Goal: Task Accomplishment & Management: Use online tool/utility

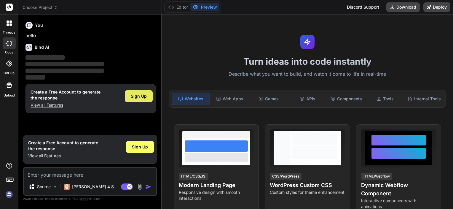
click at [142, 96] on span "Sign Up" at bounding box center [139, 96] width 16 height 6
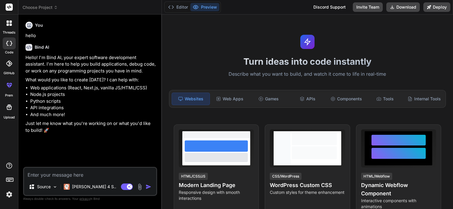
type textarea "x"
click at [44, 173] on textarea at bounding box center [90, 173] width 132 height 11
paste textarea "I am building a Quote Generator Web App using HTML, CSS, JavaScript (frontend) …"
type textarea "I am building a Quote Generator Web App using HTML, CSS, JavaScript (frontend) …"
type textarea "x"
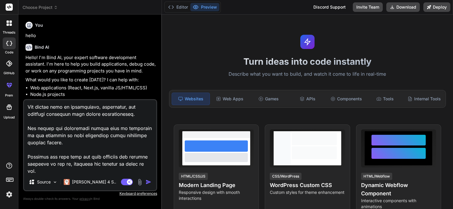
scroll to position [300, 0]
click at [49, 168] on textarea at bounding box center [90, 137] width 132 height 74
type textarea "I am building a Quote Generator Web App using HTML, CSS, JavaScript (frontend) …"
type textarea "x"
type textarea "I am building a Quote Generator Web App using HTML, CSS, JavaScript (frontend) …"
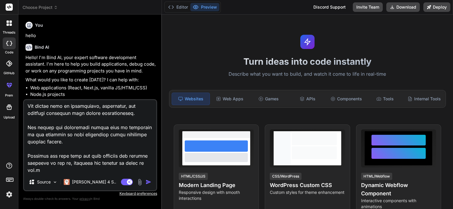
type textarea "x"
type textarea "I am building a Quote Generator Web App using HTML, CSS, JavaScript (frontend) …"
type textarea "x"
type textarea "I am building a Quote Generator Web App using HTML, CSS, JavaScript (frontend) …"
type textarea "x"
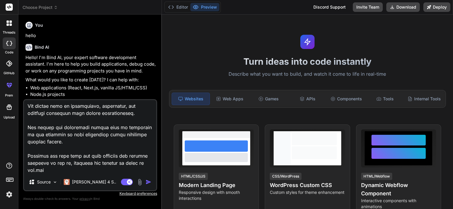
type textarea "I am building a Quote Generator Web App using HTML, CSS, JavaScript (frontend) …"
type textarea "x"
type textarea "I am building a Quote Generator Web App using HTML, CSS, JavaScript (frontend) …"
type textarea "x"
type textarea "I am building a Quote Generator Web App using HTML, CSS, JavaScript (frontend) …"
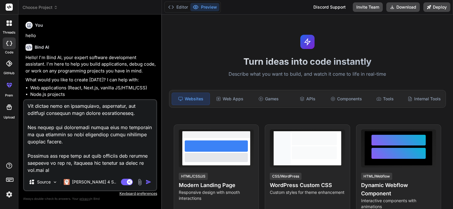
type textarea "x"
type textarea "I am building a Quote Generator Web App using HTML, CSS, JavaScript (frontend) …"
type textarea "x"
type textarea "I am building a Quote Generator Web App using HTML, CSS, JavaScript (frontend) …"
type textarea "x"
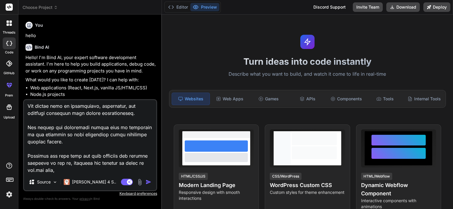
type textarea "I am building a Quote Generator Web App using HTML, CSS, JavaScript (frontend) …"
type textarea "x"
type textarea "I am building a Quote Generator Web App using HTML, CSS, JavaScript (frontend) …"
type textarea "x"
type textarea "I am building a Quote Generator Web App using HTML, CSS, JavaScript (frontend) …"
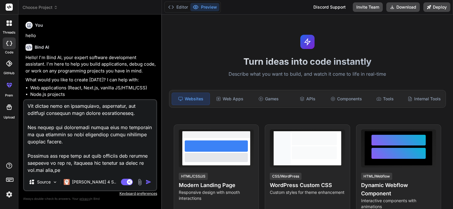
type textarea "x"
type textarea "I am building a Quote Generator Web App using HTML, CSS, JavaScript (frontend) …"
type textarea "x"
type textarea "I am building a Quote Generator Web App using HTML, CSS, JavaScript (frontend) …"
type textarea "x"
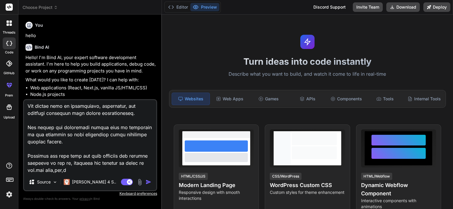
type textarea "I am building a Quote Generator Web App using HTML, CSS, JavaScript (frontend) …"
type textarea "x"
type textarea "I am building a Quote Generator Web App using HTML, CSS, JavaScript (frontend) …"
type textarea "x"
type textarea "I am building a Quote Generator Web App using HTML, CSS, JavaScript (frontend) …"
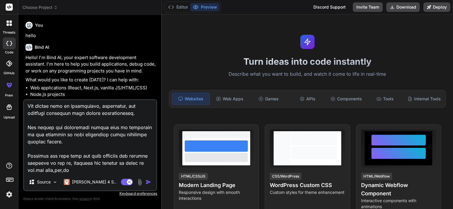
type textarea "x"
type textarea "I am building a Quote Generator Web App using HTML, CSS, JavaScript (frontend) …"
type textarea "x"
type textarea "I am building a Quote Generator Web App using HTML, CSS, JavaScript (frontend) …"
type textarea "x"
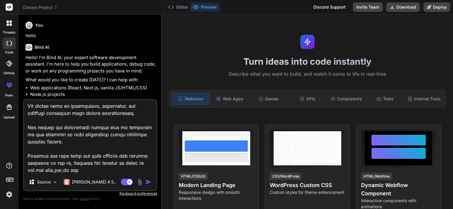
type textarea "I am building a Quote Generator Web App using HTML, CSS, JavaScript (frontend) …"
type textarea "x"
type textarea "I am building a Quote Generator Web App using HTML, CSS, JavaScript (frontend) …"
type textarea "x"
type textarea "I am building a Quote Generator Web App using HTML, CSS, JavaScript (frontend) …"
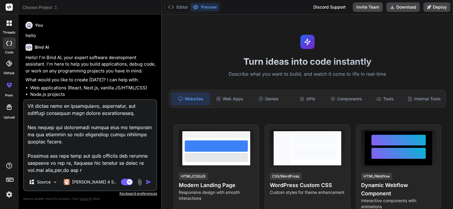
type textarea "x"
type textarea "I am building a Quote Generator Web App using HTML, CSS, JavaScript (frontend) …"
type textarea "x"
type textarea "I am building a Quote Generator Web App using HTML, CSS, JavaScript (frontend) …"
type textarea "x"
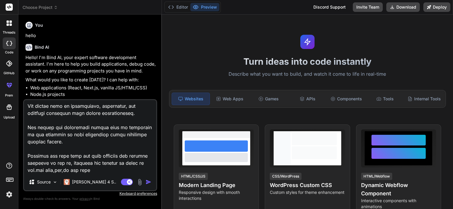
type textarea "I am building a Quote Generator Web App using HTML, CSS, JavaScript (frontend) …"
type textarea "x"
type textarea "I am building a Quote Generator Web App using HTML, CSS, JavaScript (frontend) …"
type textarea "x"
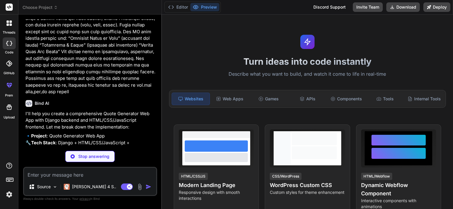
scroll to position [248, 0]
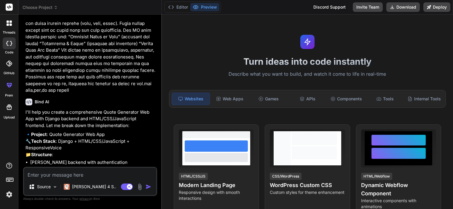
type textarea "x"
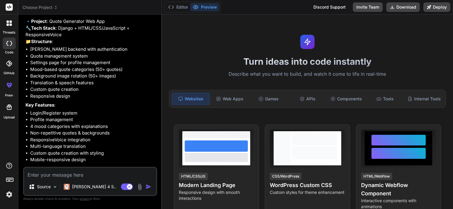
scroll to position [380, 0]
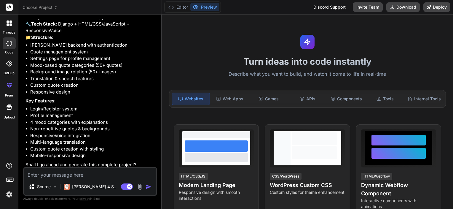
click at [94, 96] on li "Responsive design" at bounding box center [93, 92] width 126 height 7
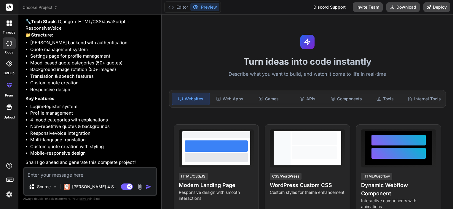
click at [69, 171] on textarea at bounding box center [90, 173] width 132 height 11
type textarea "y"
type textarea "x"
type textarea "ye"
type textarea "x"
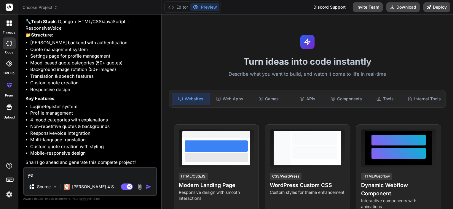
type textarea "yes"
type textarea "x"
type textarea "yes"
type textarea "x"
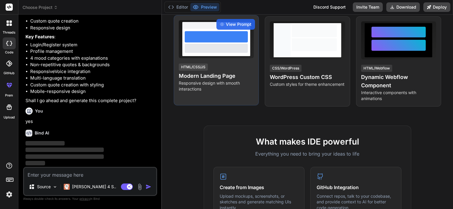
scroll to position [108, 0]
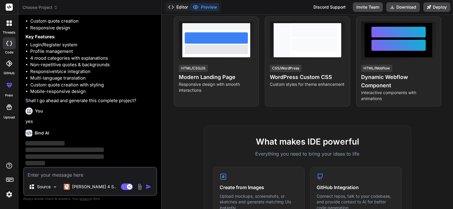
click at [180, 6] on button "Editor" at bounding box center [178, 7] width 25 height 8
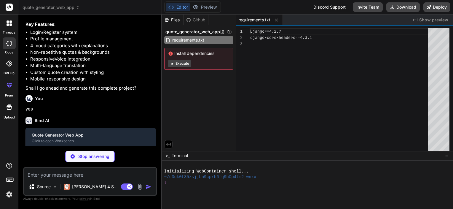
click at [183, 64] on button "Execute" at bounding box center [179, 63] width 23 height 7
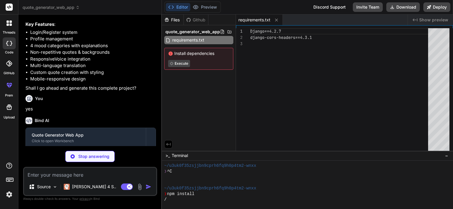
type textarea "x"
type textarea "LOGIN_REDIRECT_URL = '/' LOGOUT_REDIRECT_URL = '/login/' CORS_ALLOWED_ORIGINS =…"
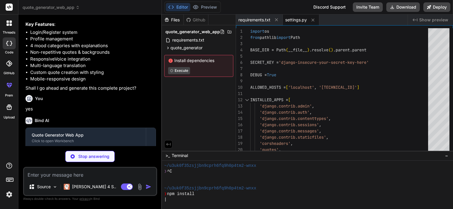
type textarea "x"
type textarea "from django.contrib import admin from django.urls import path, include urlpatte…"
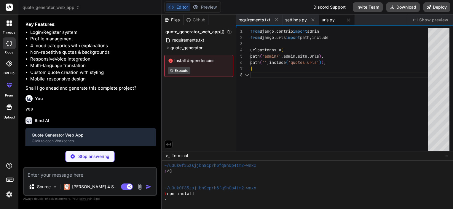
type textarea "x"
type textarea "import os from django.core.wsgi import get_wsgi_application os.environ.setdefau…"
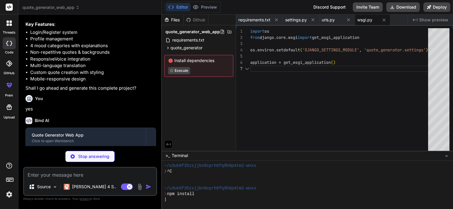
type textarea "x"
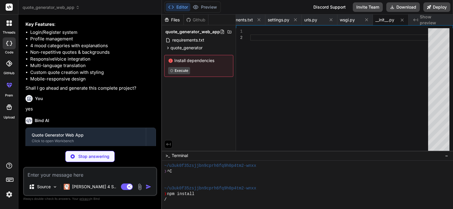
type textarea "x"
type textarea ""Couldn't import Django. Are you sure it's installed and " "available on your P…"
type textarea "x"
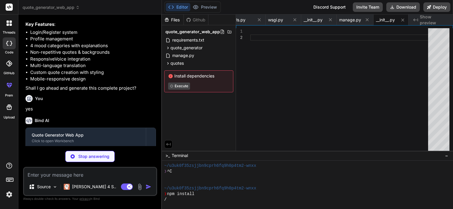
type textarea "x"
type textarea "class UserQuoteHistory(models.Model): user = models.ForeignKey(User, on_delete=…"
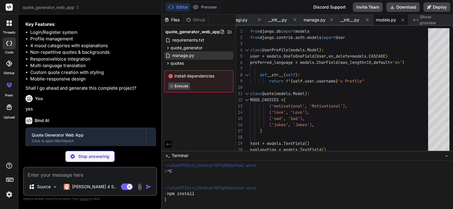
type textarea "x"
type textarea "class UserProfileAdmin(admin.ModelAdmin): list_display = ['user', 'preferred_la…"
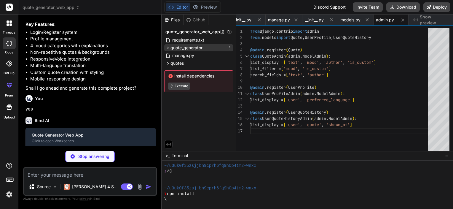
click at [184, 45] on span "quote_generator" at bounding box center [187, 48] width 32 height 6
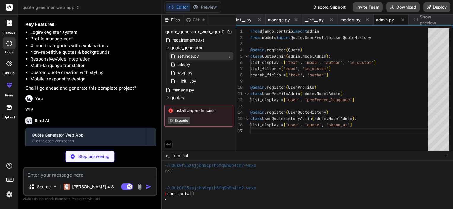
click at [184, 55] on span "settings.py" at bounding box center [188, 56] width 23 height 7
type textarea "x"
type textarea "LOGIN_REDIRECT_URL = '/' LOGOUT_REDIRECT_URL = '/login/' CORS_ALLOWED_ORIGINS =…"
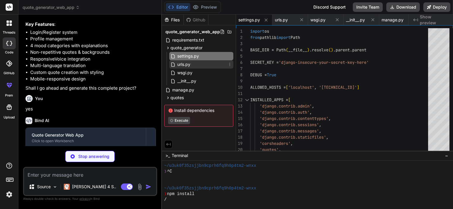
type textarea "x"
click at [182, 64] on span "urls.py" at bounding box center [184, 64] width 14 height 7
type textarea "from django.contrib import admin from django.urls import path, include urlpatte…"
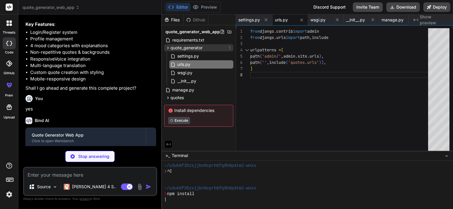
click at [185, 46] on span "quote_generator" at bounding box center [187, 48] width 32 height 6
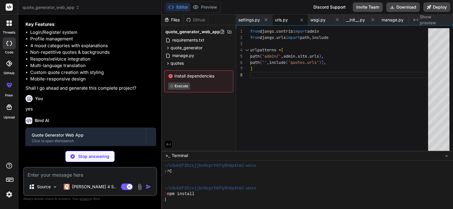
type textarea "x"
type textarea "'quote_id': [DOMAIN_NAME] })"
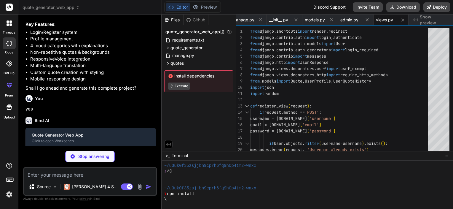
type textarea "x"
type textarea "path('api/quote-by-mood/', views.get_quote_by_mood, name='quote_by_mood'), path…"
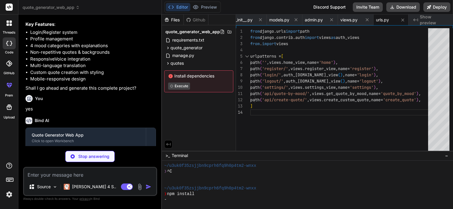
type textarea "x"
type textarea "from django.apps import AppConfig class QuotesConfig(AppConfig): default_auto_f…"
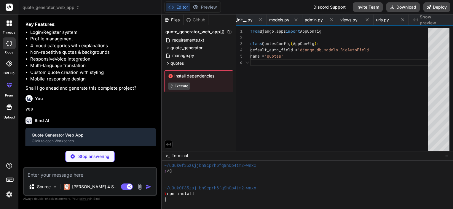
scroll to position [0, 267]
type textarea "x"
type textarea "<script src="[URL][DOMAIN_NAME]"></script> {% block scripts %} {% endblock %} <…"
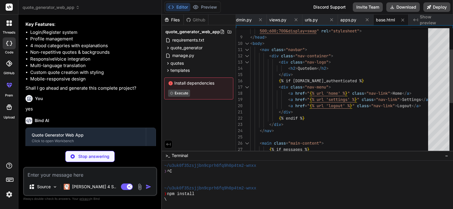
type textarea "x"
type textarea "<p class="auth-link">Don't have an account? <a href="{% url 'register' %}">Regi…"
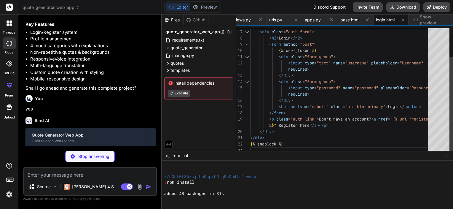
scroll to position [51, 0]
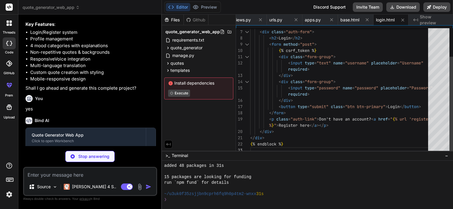
type textarea "x"
type textarea "</div> <button type="submit" class="btn btn-primary">Register</button> </form> …"
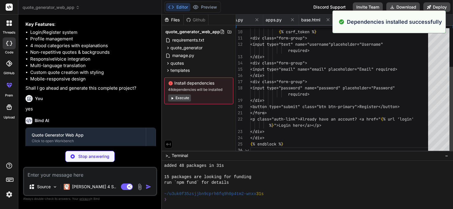
scroll to position [68, 0]
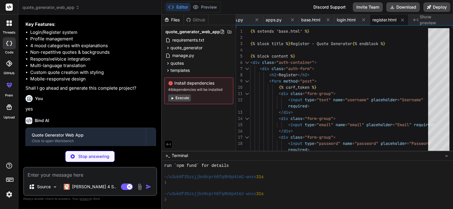
click at [183, 97] on button "Execute" at bounding box center [179, 97] width 23 height 7
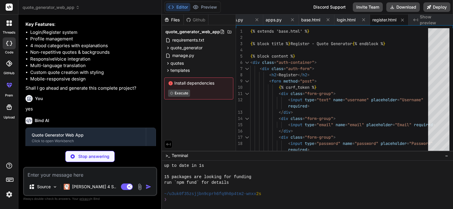
scroll to position [154, 0]
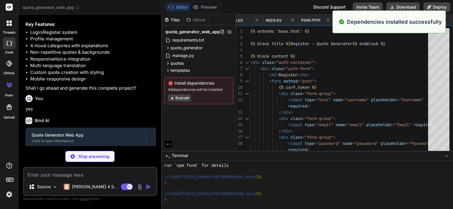
type textarea "x"
type textarea "<script src="/static/js/translations.js"></script> <script src="/static/js/main…"
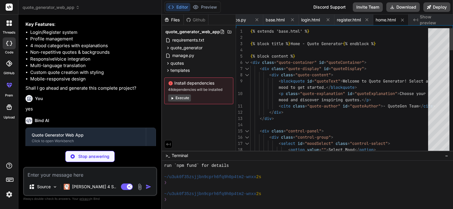
type textarea "x"
type textarea "button> </form> </div> </div> {% endblock %}"
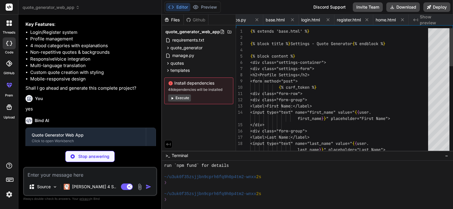
scroll to position [0, 453]
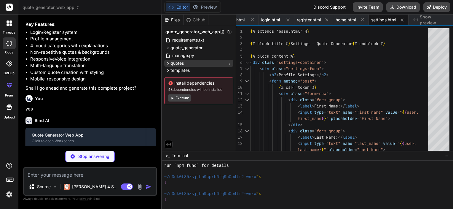
click at [198, 66] on div "quotes" at bounding box center [198, 63] width 69 height 7
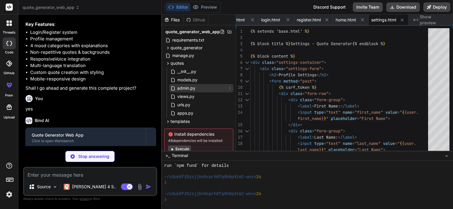
scroll to position [19, 0]
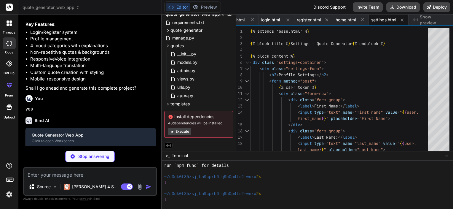
click at [178, 131] on button "Execute" at bounding box center [179, 131] width 23 height 7
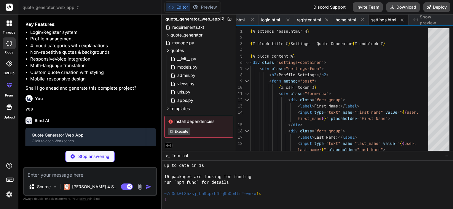
scroll to position [239, 0]
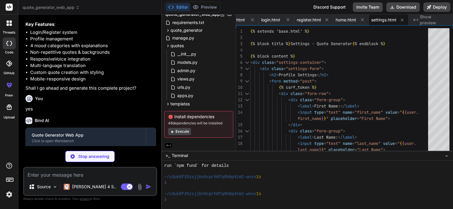
click at [178, 131] on button "Execute" at bounding box center [179, 131] width 23 height 7
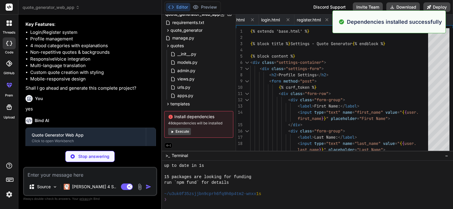
scroll to position [325, 0]
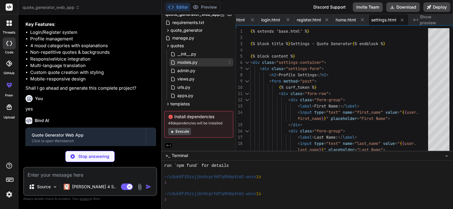
click at [188, 61] on span "models.py" at bounding box center [187, 62] width 21 height 7
type textarea "x"
type textarea "class UserQuoteHistory(models.Model): user = models.ForeignKey(User, on_delete=…"
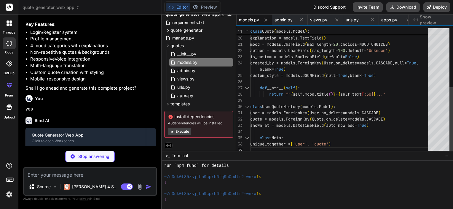
type textarea "x"
type textarea ".nav-menu { gap: 1rem; } }"
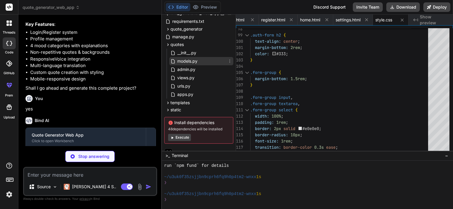
type textarea "x"
click at [188, 62] on span "models.py" at bounding box center [187, 61] width 21 height 7
type textarea "class UserQuoteHistory(models.Model): user = models.ForeignKey(User, on_delete=…"
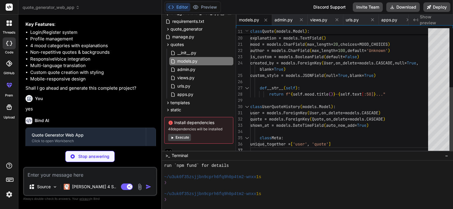
type textarea "x"
type textarea "mood = models.CharField(max_length=20, choices=MOOD_CHOICES) author = models.Ch…"
click at [263, 100] on div "text = models.TextField ( ) explanation = models.TextField ( ) mood = models.Ch…" at bounding box center [341, 35] width 182 height 237
click at [453, 147] on div at bounding box center [452, 120] width 4 height 66
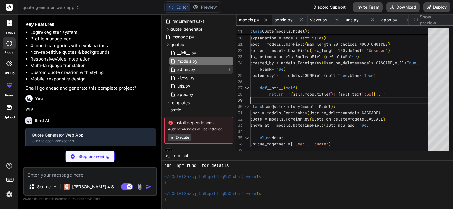
type textarea "x"
click at [190, 71] on span "admin.py" at bounding box center [186, 69] width 19 height 7
type textarea "class UserProfileAdmin(admin.ModelAdmin): list_display = ['user', 'preferred_la…"
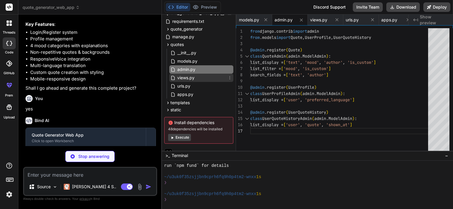
type textarea "x"
click at [193, 81] on span "views.py" at bounding box center [186, 77] width 18 height 7
type textarea "'quote_id': [DOMAIN_NAME] })"
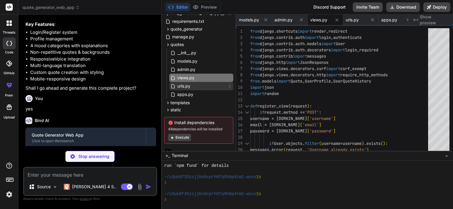
type textarea "x"
click at [182, 87] on span "urls.py" at bounding box center [184, 85] width 14 height 7
type textarea "path('api/quote-by-mood/', views.get_quote_by_mood, name='quote_by_mood'), path…"
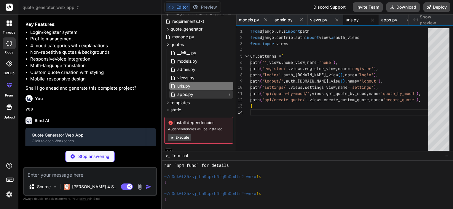
type textarea "x"
click at [183, 94] on span "apps.py" at bounding box center [185, 94] width 17 height 7
type textarea "from django.apps import AppConfig class QuotesConfig(AppConfig): default_auto_f…"
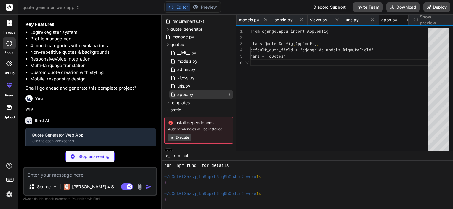
scroll to position [0, 268]
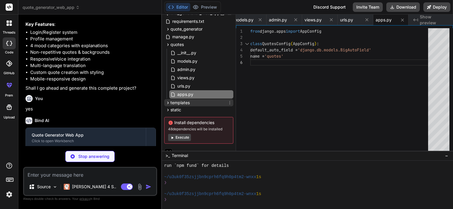
click at [186, 102] on span "templates" at bounding box center [180, 103] width 19 height 6
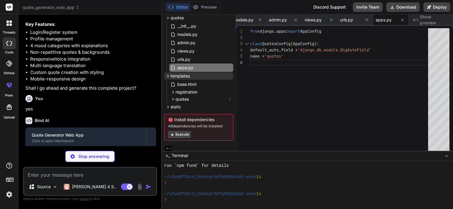
scroll to position [47, 0]
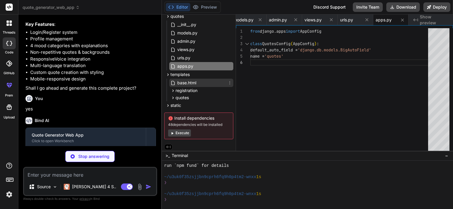
type textarea "x"
click at [182, 80] on span "base.html" at bounding box center [187, 82] width 20 height 7
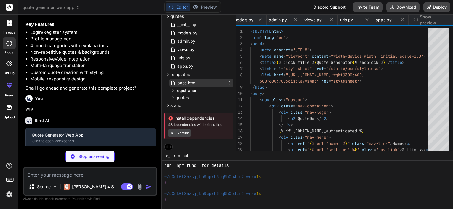
type textarea "<script src="[URL][DOMAIN_NAME]"></script> {% block scripts %} {% endblock %} <…"
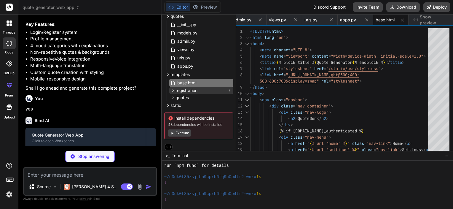
click at [188, 93] on span "registration" at bounding box center [187, 91] width 22 height 6
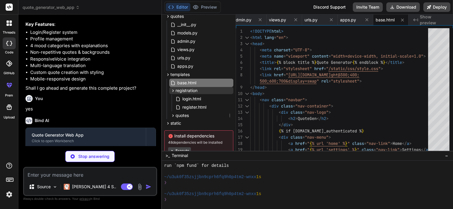
scroll to position [67, 0]
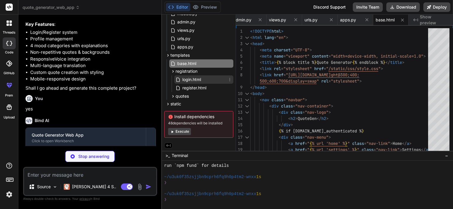
type textarea "x"
click at [187, 76] on span "login.html" at bounding box center [192, 79] width 20 height 7
type textarea "<p class="auth-link">Don't have an account? <a href="{% url 'register' %}">Regi…"
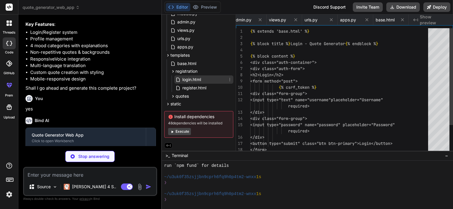
scroll to position [0, 339]
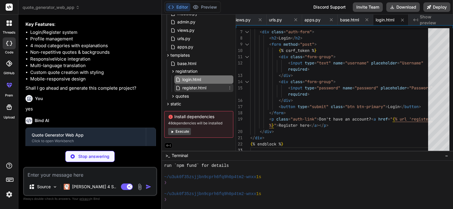
click at [200, 85] on span "register.html" at bounding box center [194, 87] width 25 height 7
type textarea "x"
type textarea "</div> <button type="submit" class="btn btn-primary">Register</button> </form> …"
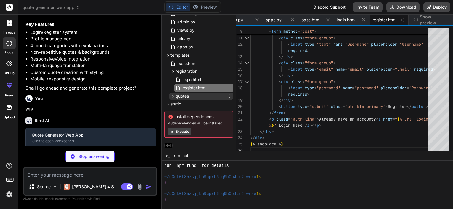
click at [184, 95] on span "quotes" at bounding box center [182, 96] width 13 height 6
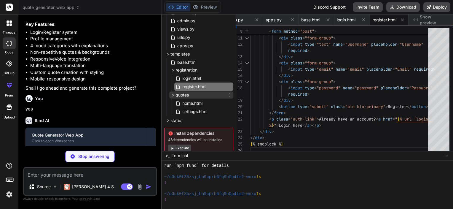
scroll to position [85, 0]
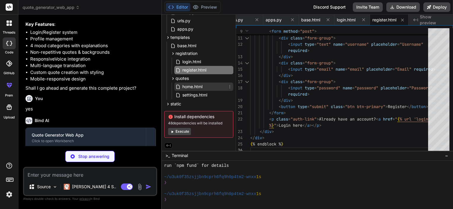
type textarea "x"
click at [186, 84] on span "home.html" at bounding box center [192, 86] width 21 height 7
type textarea "<script src="/static/js/translations.js"></script> <script src="/static/js/main…"
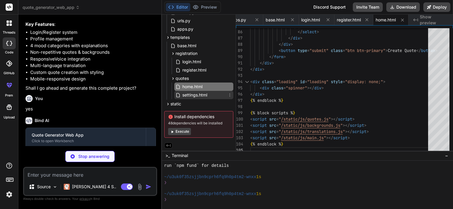
type textarea "x"
click at [196, 94] on span "settings.html" at bounding box center [195, 94] width 26 height 7
type textarea "button> </form> </div> </div> {% endblock %}"
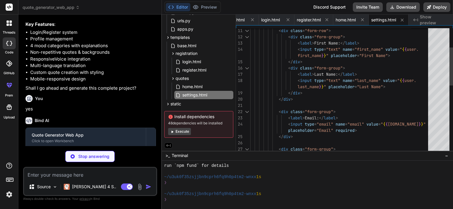
type textarea "x"
type textarea "no mass, so they literally travel as light and carry no luggage.", author: "Unk…"
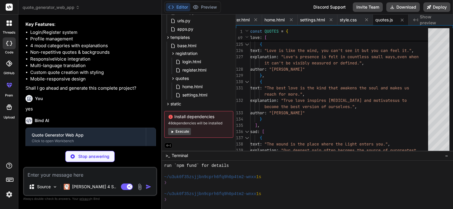
click at [180, 129] on button "Execute" at bounding box center [179, 131] width 23 height 7
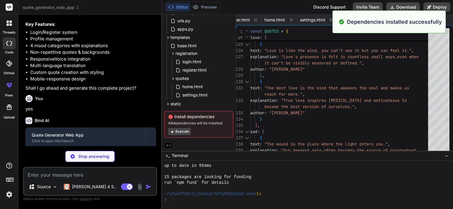
scroll to position [410, 0]
click at [180, 129] on button "Execute" at bounding box center [179, 131] width 23 height 7
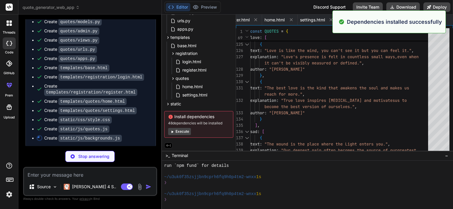
scroll to position [648, 0]
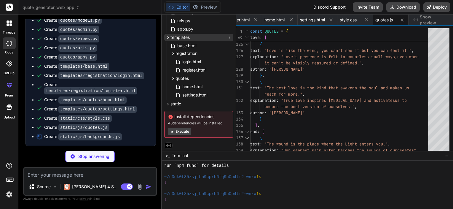
click at [183, 35] on span "templates" at bounding box center [180, 37] width 19 height 6
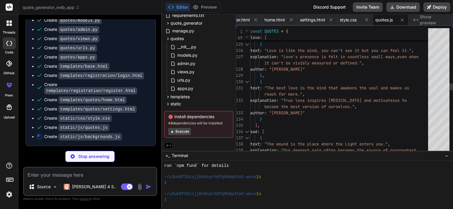
type textarea "x"
type textarea "text: "Love is like the wind, you can't see it but you can feel it.", explanati…"
click at [354, 97] on div "explanation : "Our deepest pain often becomes the source of our greatest sad : …" at bounding box center [341, 160] width 182 height 2218
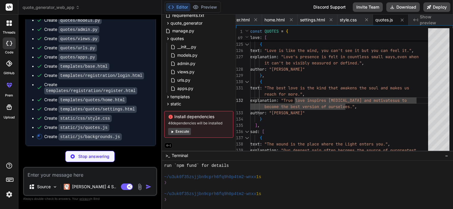
click at [97, 138] on code "static/js/backgrounds.js" at bounding box center [89, 136] width 63 height 7
type textarea "x"
type textarea "const availableBackgrounds = BACKGROUNDS.filter(bg => !usedBackgrounds.includes…"
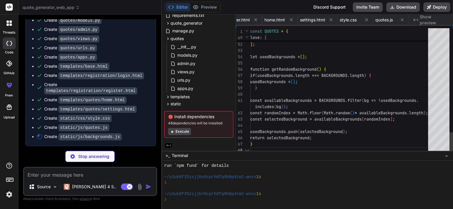
scroll to position [0, 569]
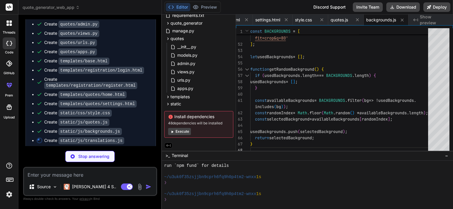
type textarea "x"
type textarea "responsiveVoice.speak(text, voiceConfig.voice, { pitch: 1, rate: 0.8, volume: 1…"
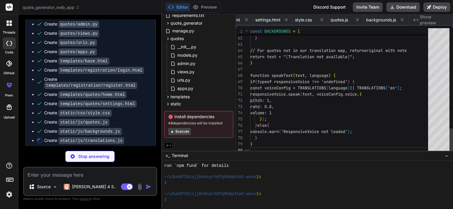
scroll to position [0, 611]
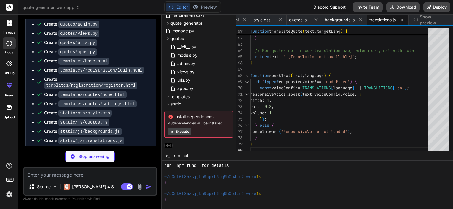
type textarea "x"
type textarea "});"
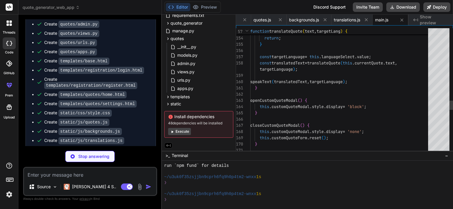
type textarea "x"
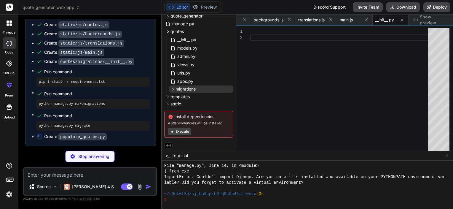
scroll to position [750, 0]
type textarea "x"
type textarea "print(f"Quote already exists: {quote_data['text'][:50]}...") print("Quote popul…"
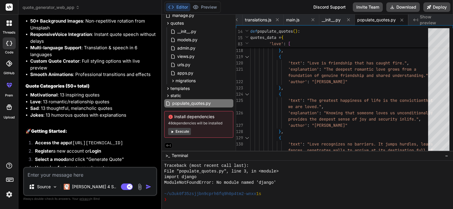
scroll to position [1164, 0]
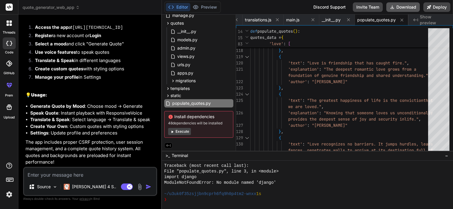
click at [409, 5] on button "Download" at bounding box center [404, 6] width 34 height 9
type textarea "x"
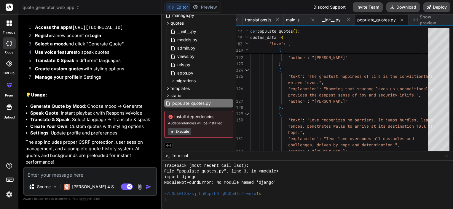
click at [69, 174] on textarea at bounding box center [90, 173] width 132 height 11
paste textarea "OperationalError at /login/ no such table: auth_user Request Method: POST Reque…"
type textarea "OperationalError at /login/ no such table: auth_user Request Method: POST Reque…"
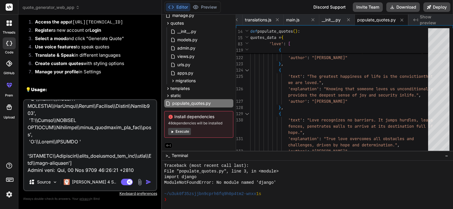
type textarea "x"
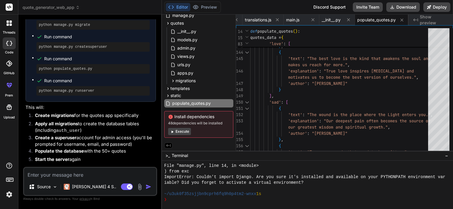
scroll to position [1661, 0]
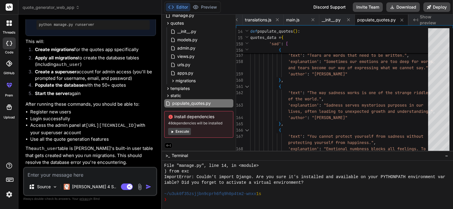
click at [180, 129] on button "Execute" at bounding box center [179, 131] width 23 height 7
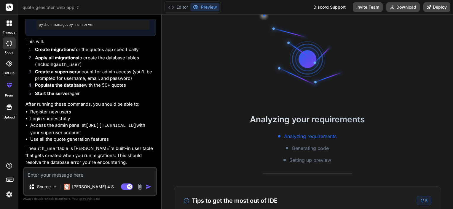
scroll to position [991, 0]
type textarea "x"
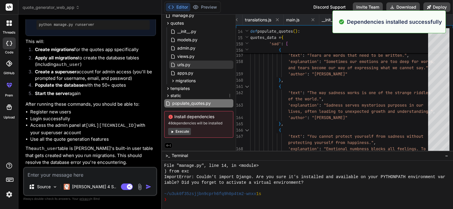
scroll to position [1076, 0]
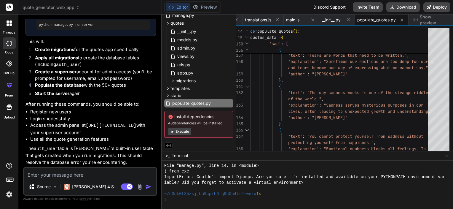
click at [91, 99] on div "quote_generator_web_app Created with Pixso. Bind AI Web Search Created with Pix…" at bounding box center [235, 104] width 435 height 209
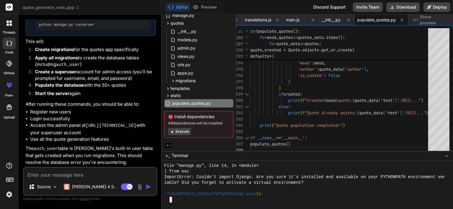
click at [275, 187] on div at bounding box center [305, 188] width 282 height 6
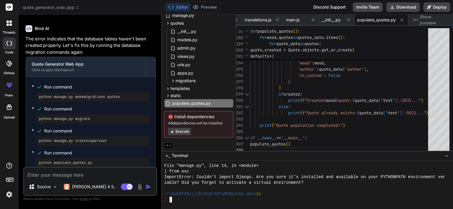
scroll to position [1494, 0]
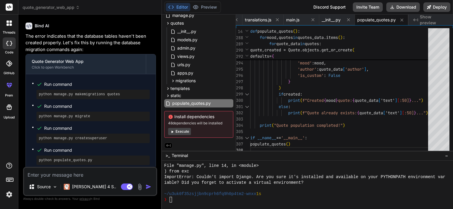
click at [111, 173] on textarea at bounding box center [90, 173] width 132 height 11
paste textarea "WARNING: This is a development server. Do not use it in a production setting. U…"
type textarea "WARNING: This is a development server. Do not use it in a production setting. U…"
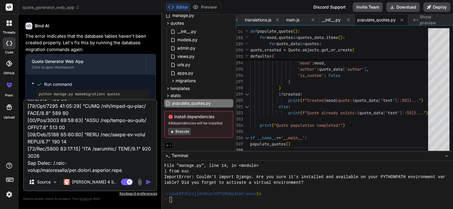
type textarea "x"
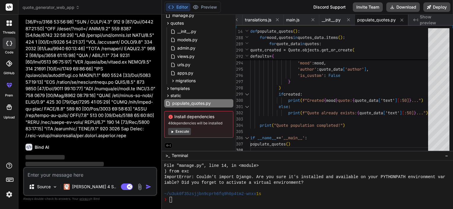
scroll to position [1870, 0]
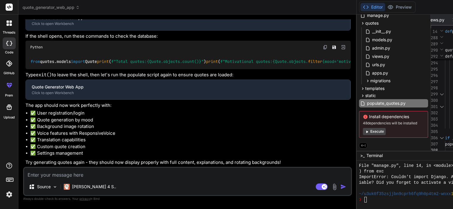
type textarea "x"
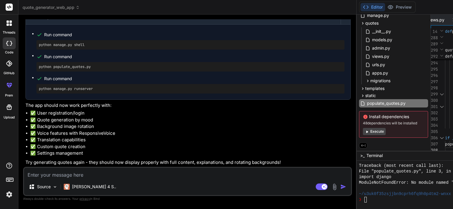
scroll to position [2304, 0]
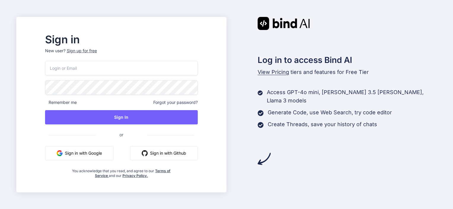
click at [123, 71] on input "email" at bounding box center [121, 68] width 153 height 15
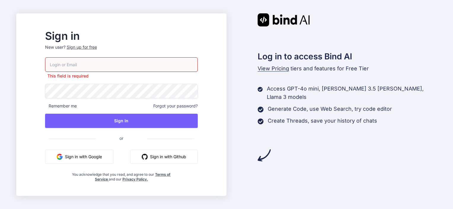
click at [93, 152] on button "Sign in with Google" at bounding box center [79, 157] width 69 height 14
